Goal: Task Accomplishment & Management: Manage account settings

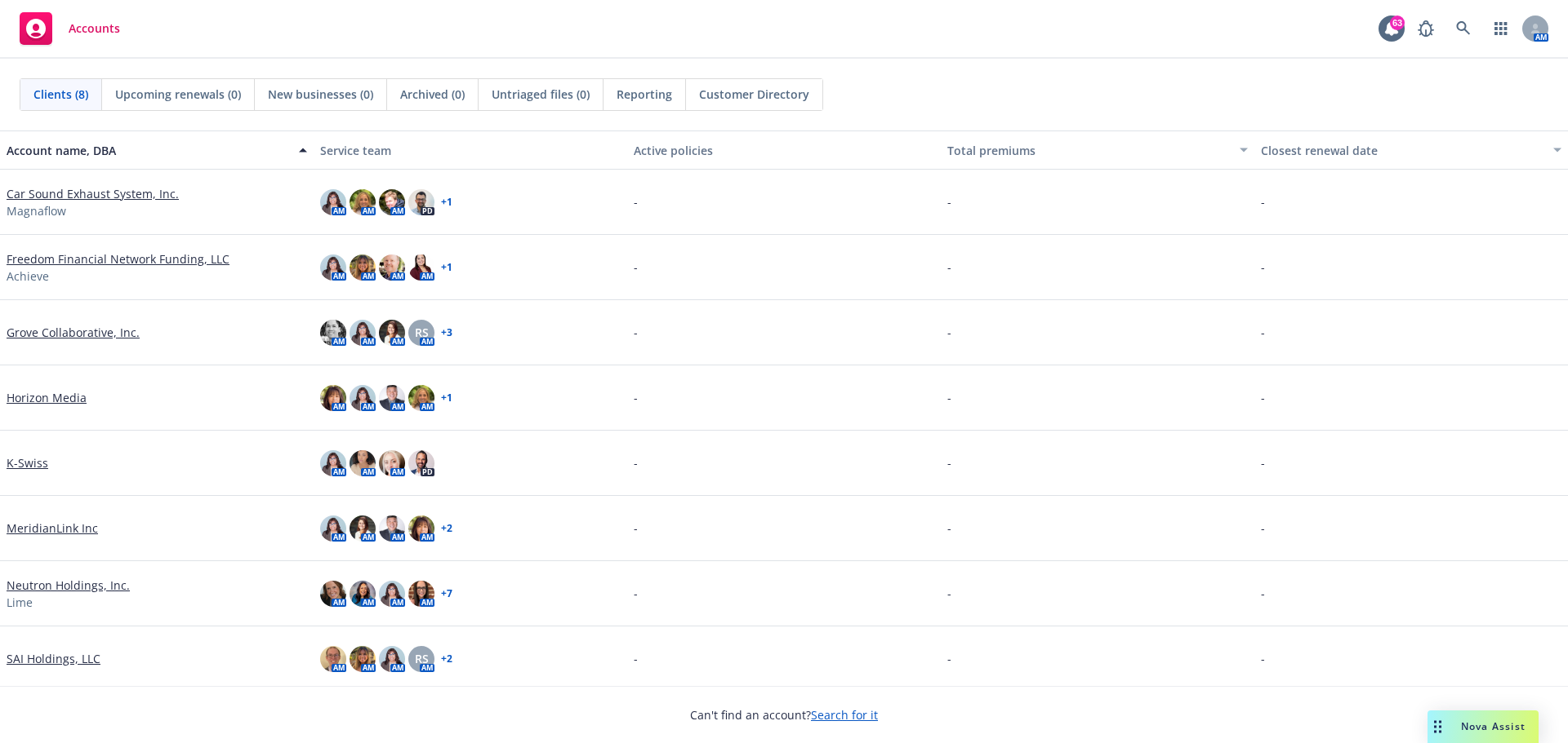
click at [1479, 721] on span "Nova Assist" at bounding box center [1492, 727] width 64 height 13
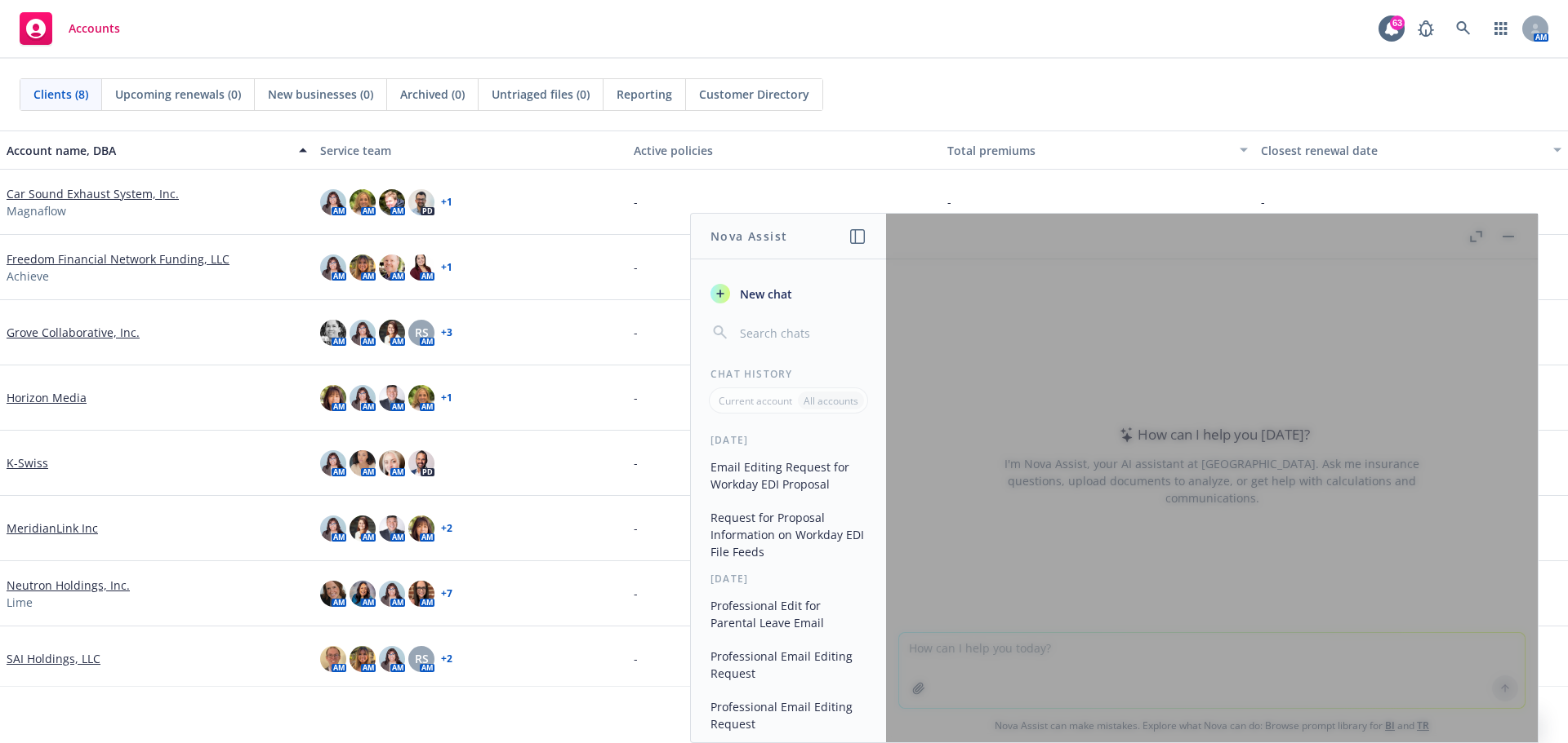
click at [994, 667] on div at bounding box center [1212, 478] width 651 height 529
click at [978, 648] on div at bounding box center [1212, 478] width 651 height 529
click at [1214, 638] on div at bounding box center [1212, 478] width 651 height 529
click at [596, 276] on div "AM AM AM AM + 1" at bounding box center [469, 267] width 313 height 65
click at [1025, 196] on div "-" at bounding box center [1097, 202] width 313 height 65
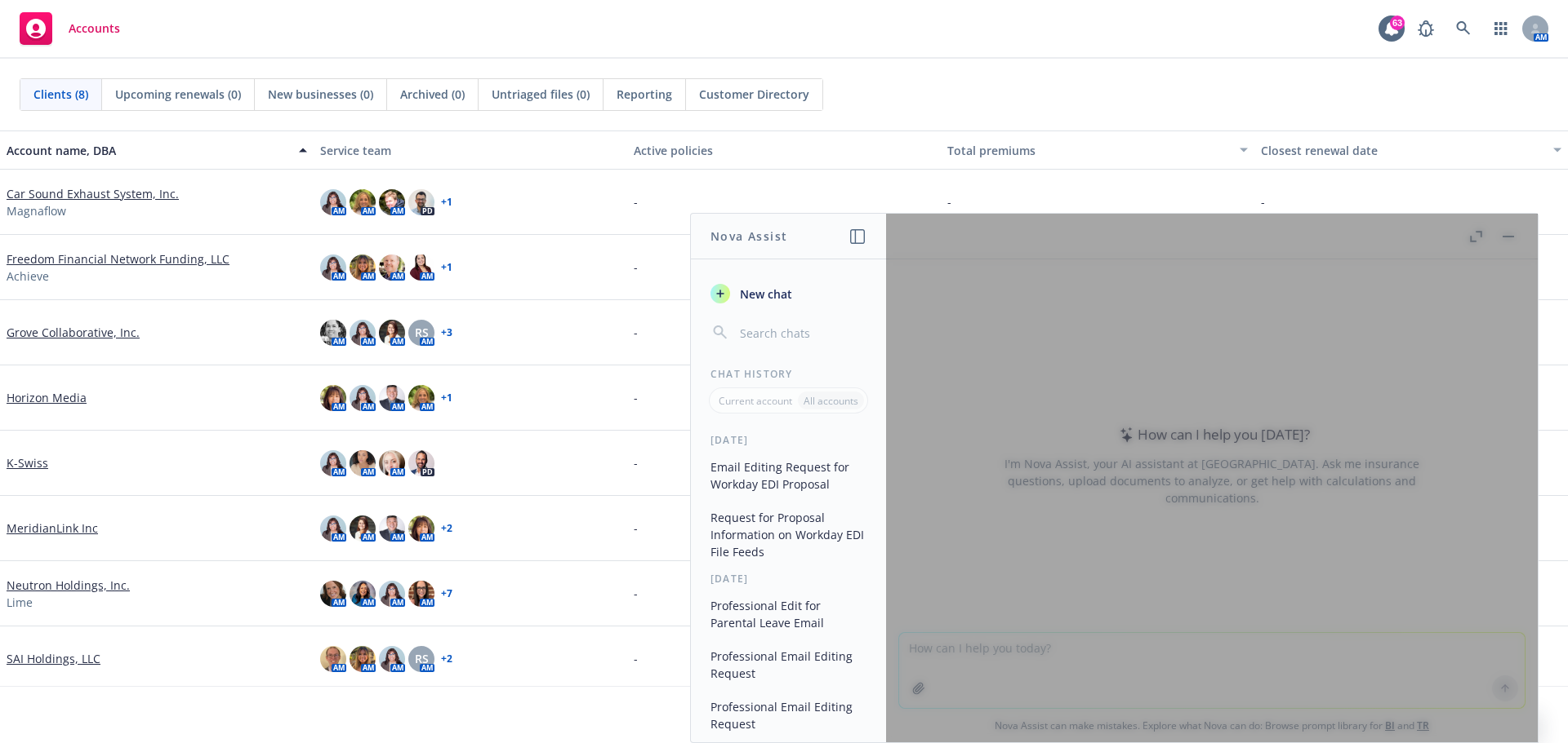
scroll to position [6, 0]
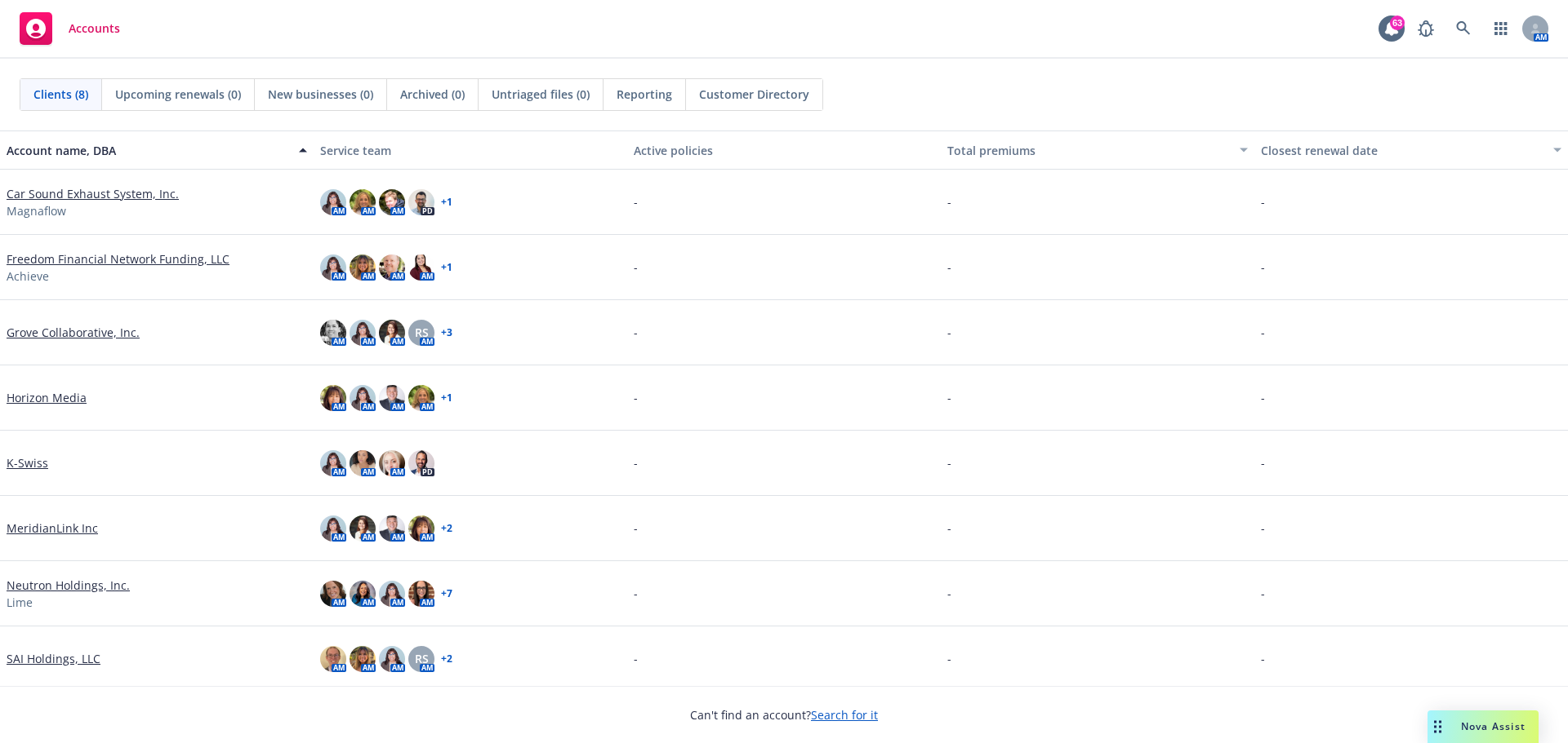
click at [1475, 727] on span "Nova Assist" at bounding box center [1492, 727] width 64 height 13
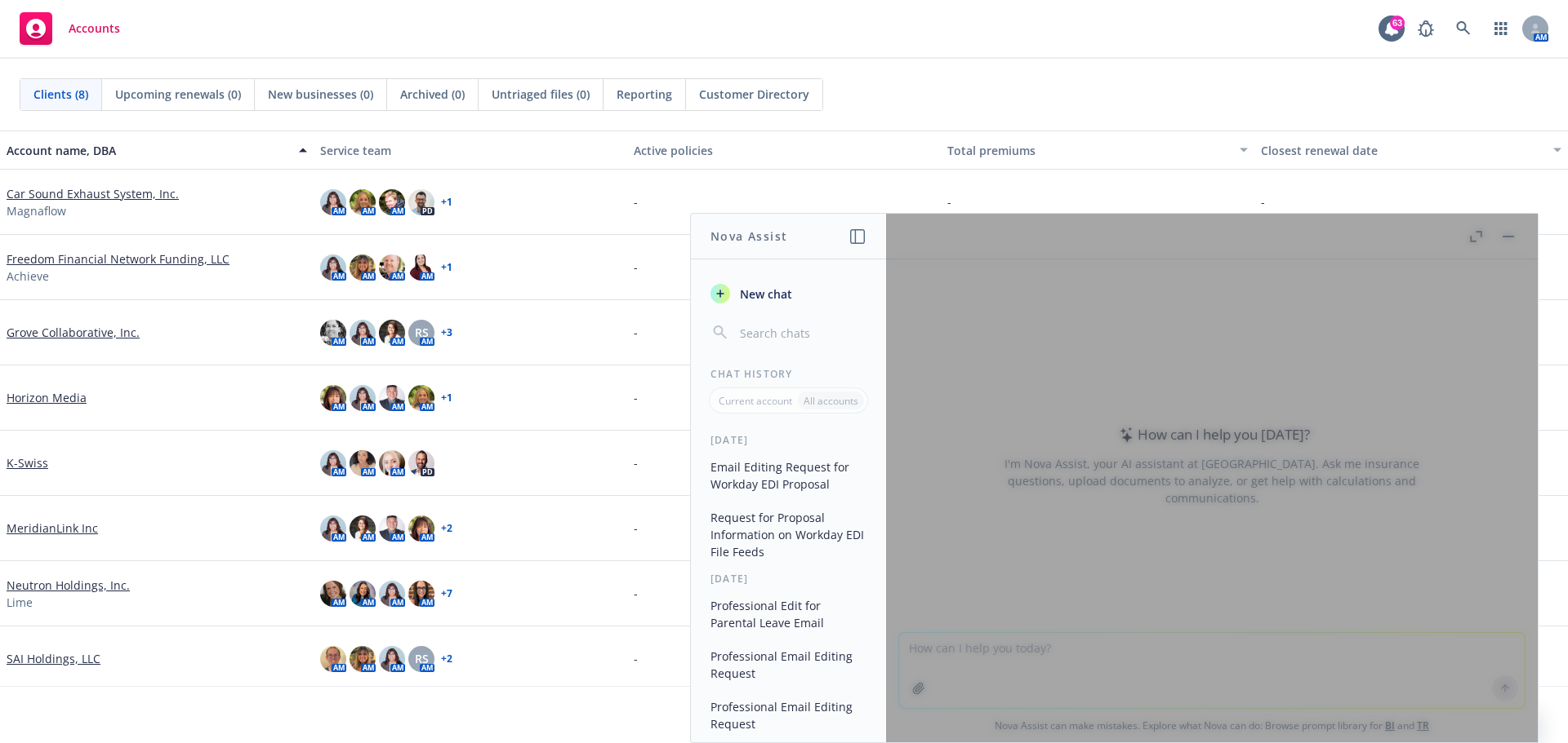
click at [949, 659] on div at bounding box center [1212, 478] width 651 height 529
click at [948, 659] on div at bounding box center [1212, 478] width 651 height 529
click at [1191, 166] on button "Total premiums" at bounding box center [1097, 149] width 313 height 39
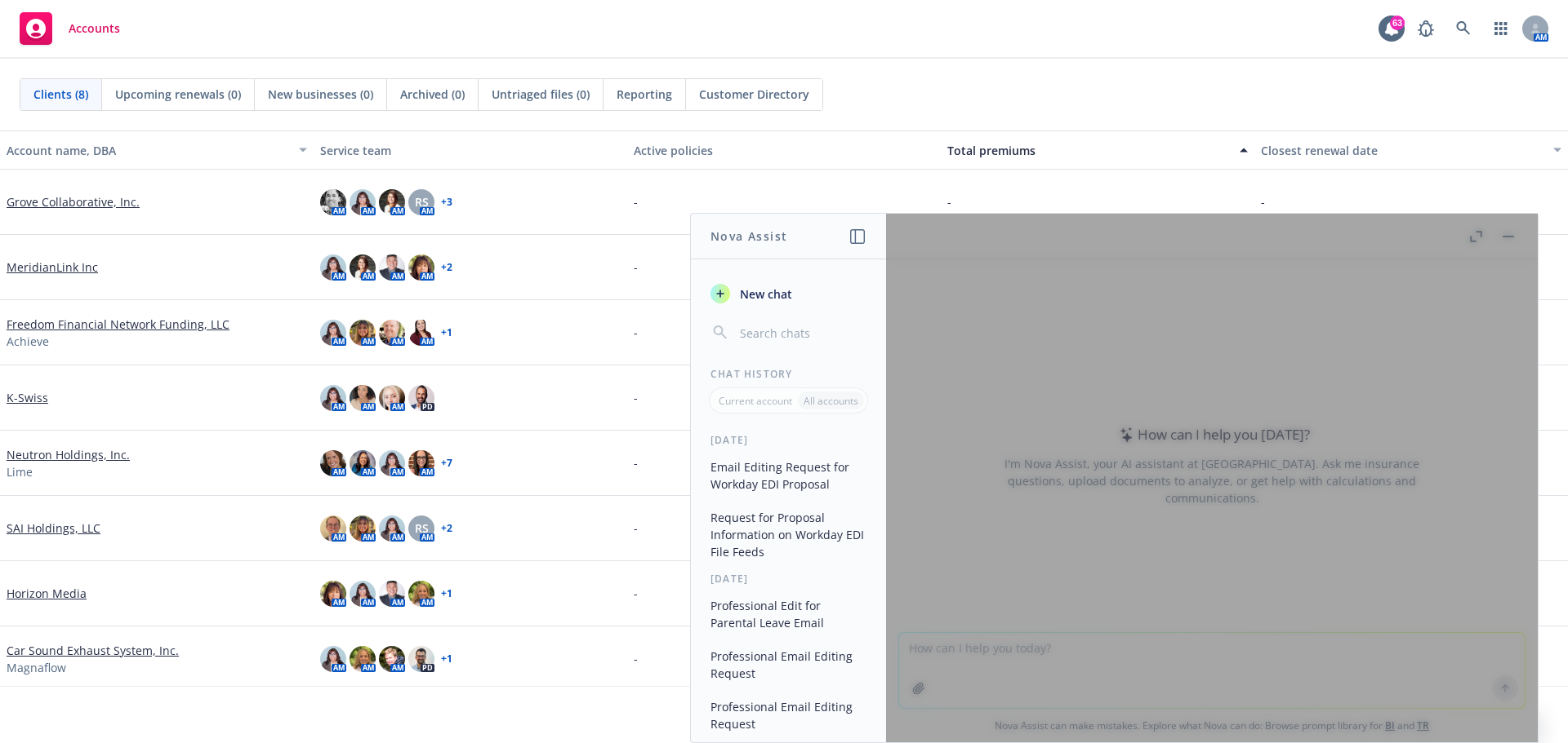
click at [1508, 236] on div at bounding box center [1212, 478] width 651 height 529
